Goal: Information Seeking & Learning: Find specific fact

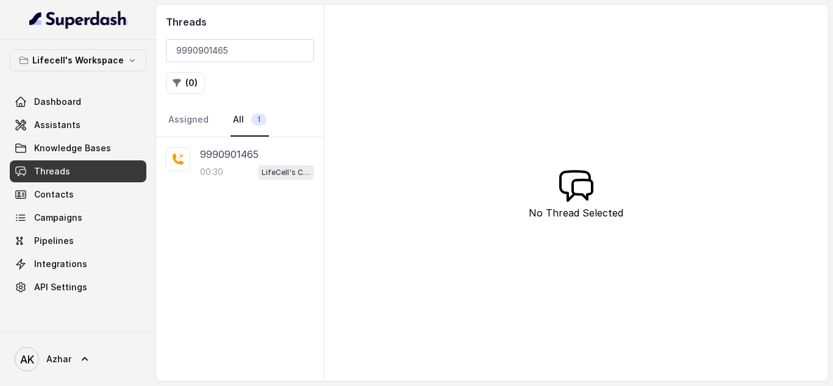
type input "9990901465"
click at [194, 51] on input "9990901465" at bounding box center [240, 50] width 148 height 23
paste input "359920847"
click at [231, 206] on p "9359920847" at bounding box center [229, 206] width 59 height 15
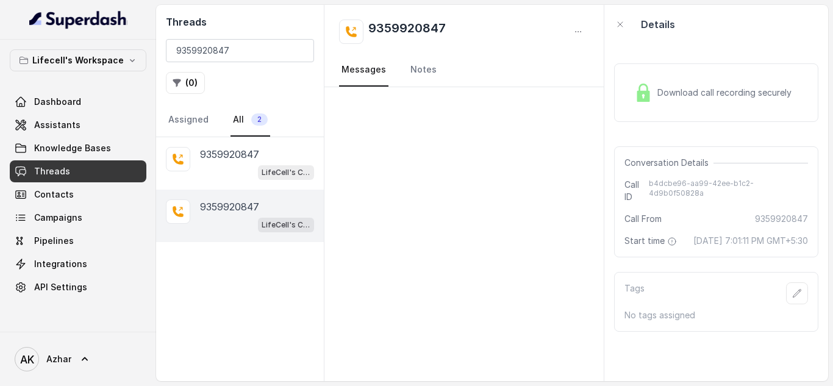
click at [640, 93] on img at bounding box center [643, 93] width 18 height 18
click at [215, 46] on input "9359920847" at bounding box center [240, 50] width 148 height 23
paste input "623789123"
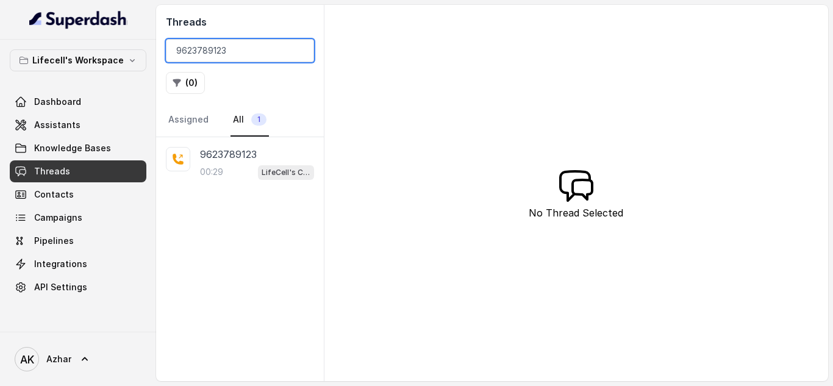
click at [192, 57] on input "9623789123" at bounding box center [240, 50] width 148 height 23
paste input "219664377"
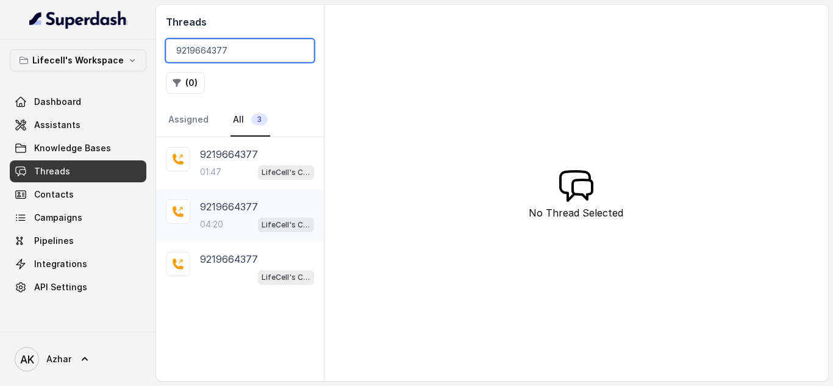
type input "9219664377"
click at [244, 211] on p "9219664377" at bounding box center [229, 206] width 58 height 15
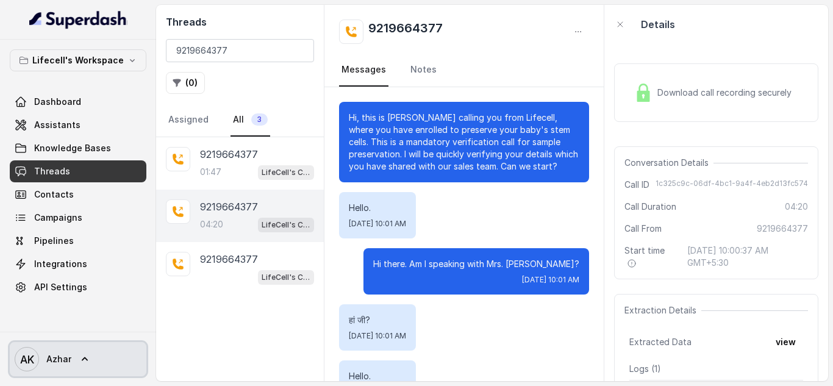
click at [81, 358] on icon at bounding box center [85, 359] width 12 height 12
